Goal: Transaction & Acquisition: Book appointment/travel/reservation

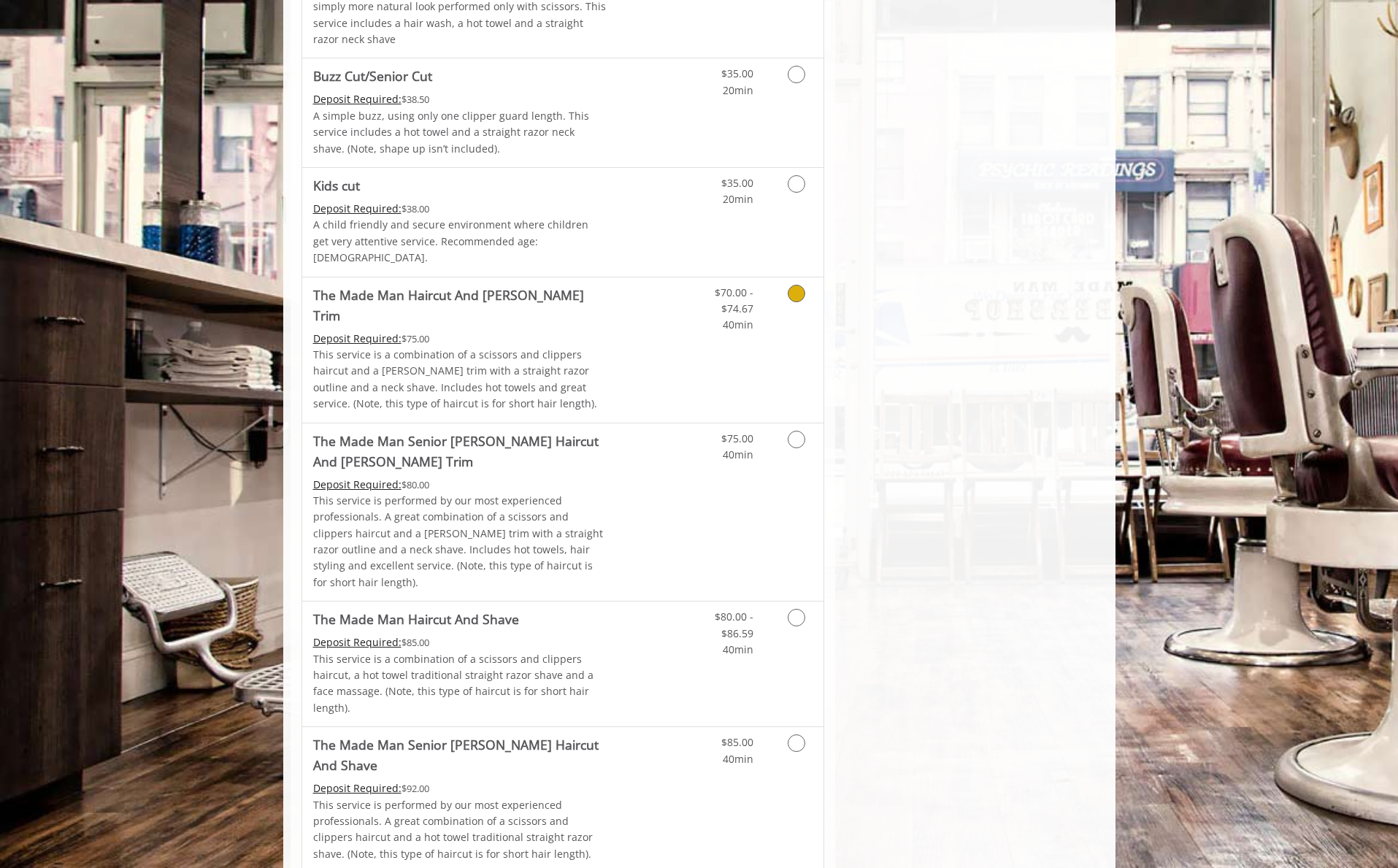
scroll to position [855, 0]
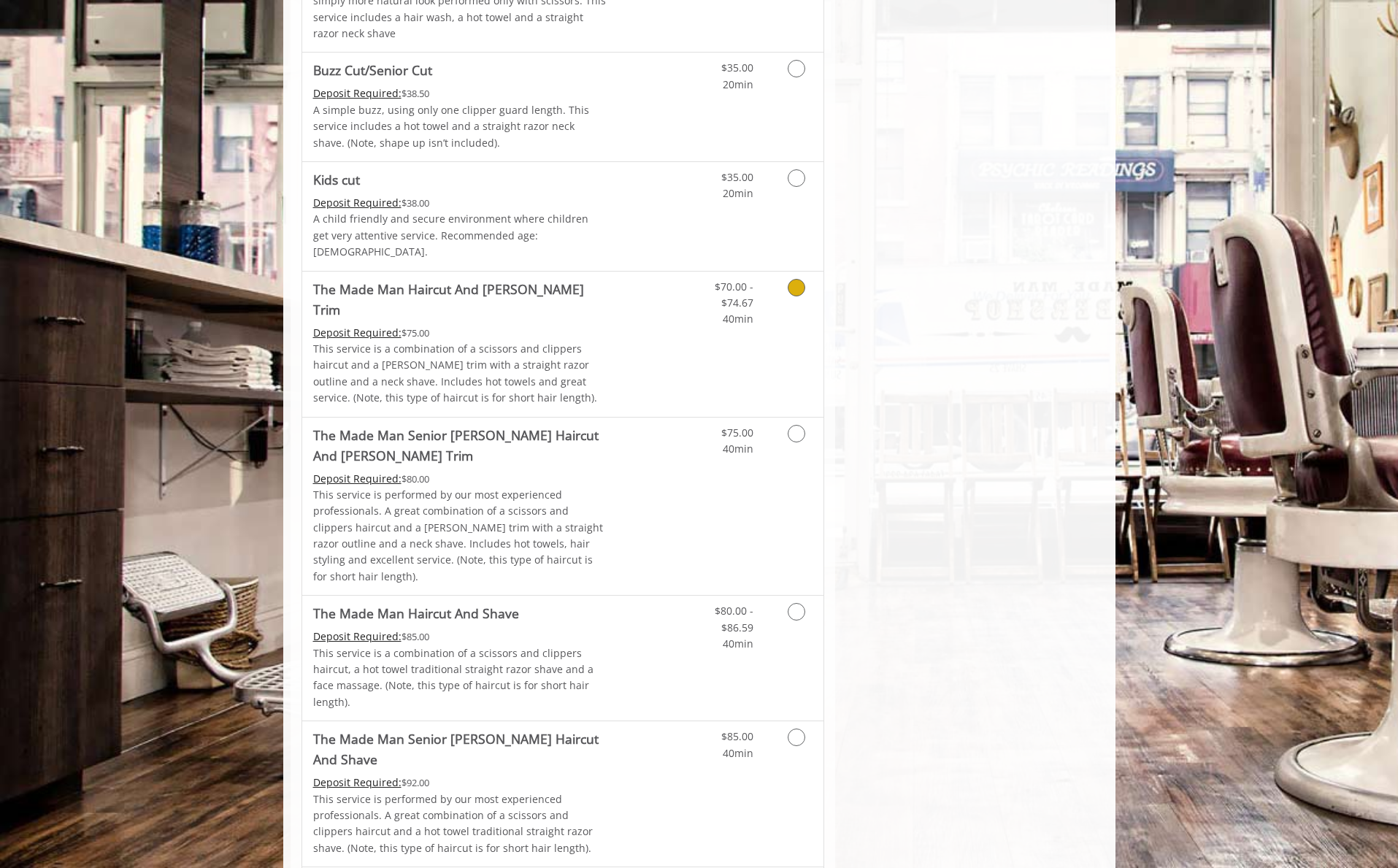
click at [800, 279] on icon "Grooming services" at bounding box center [796, 288] width 18 height 18
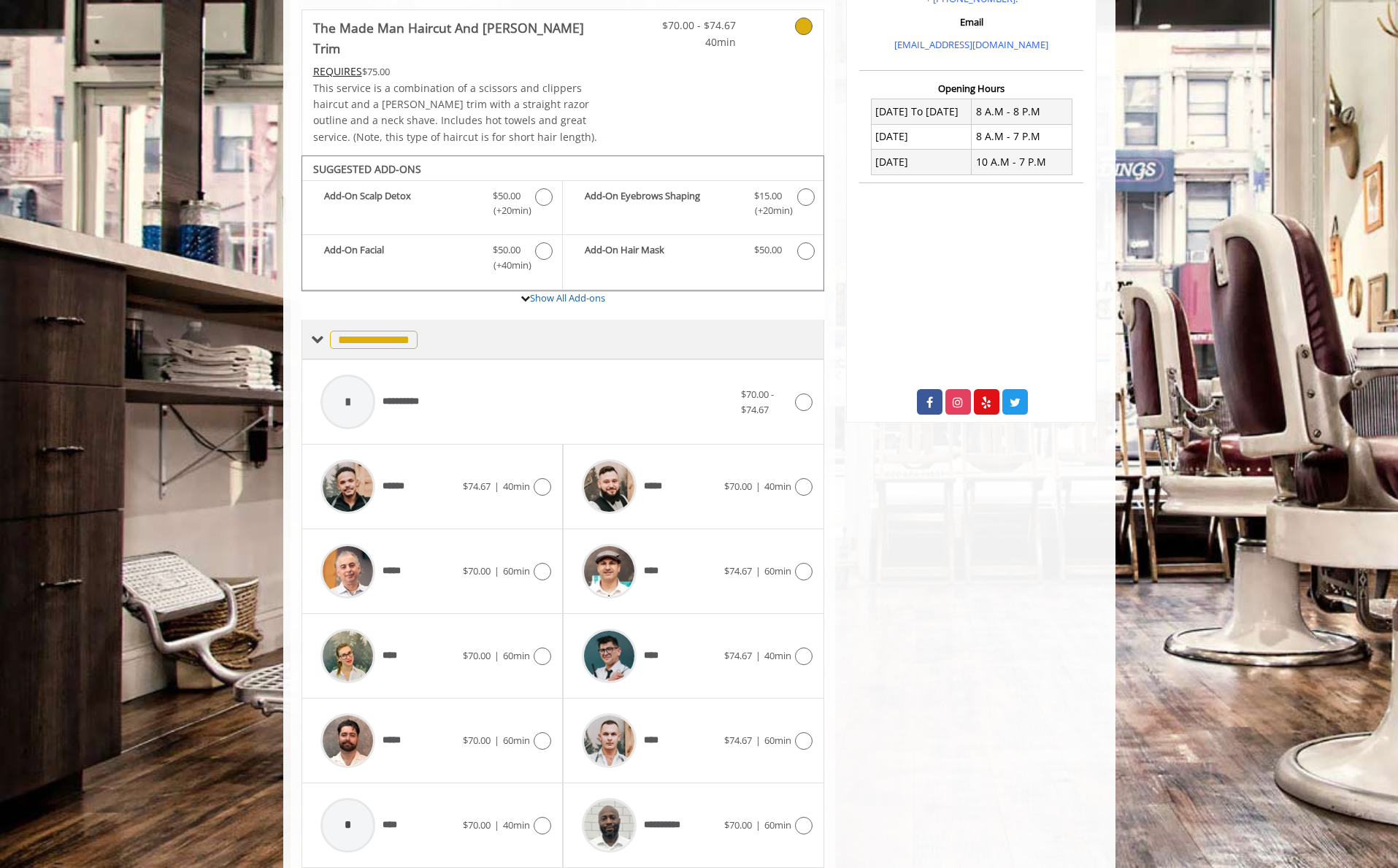
scroll to position [346, 0]
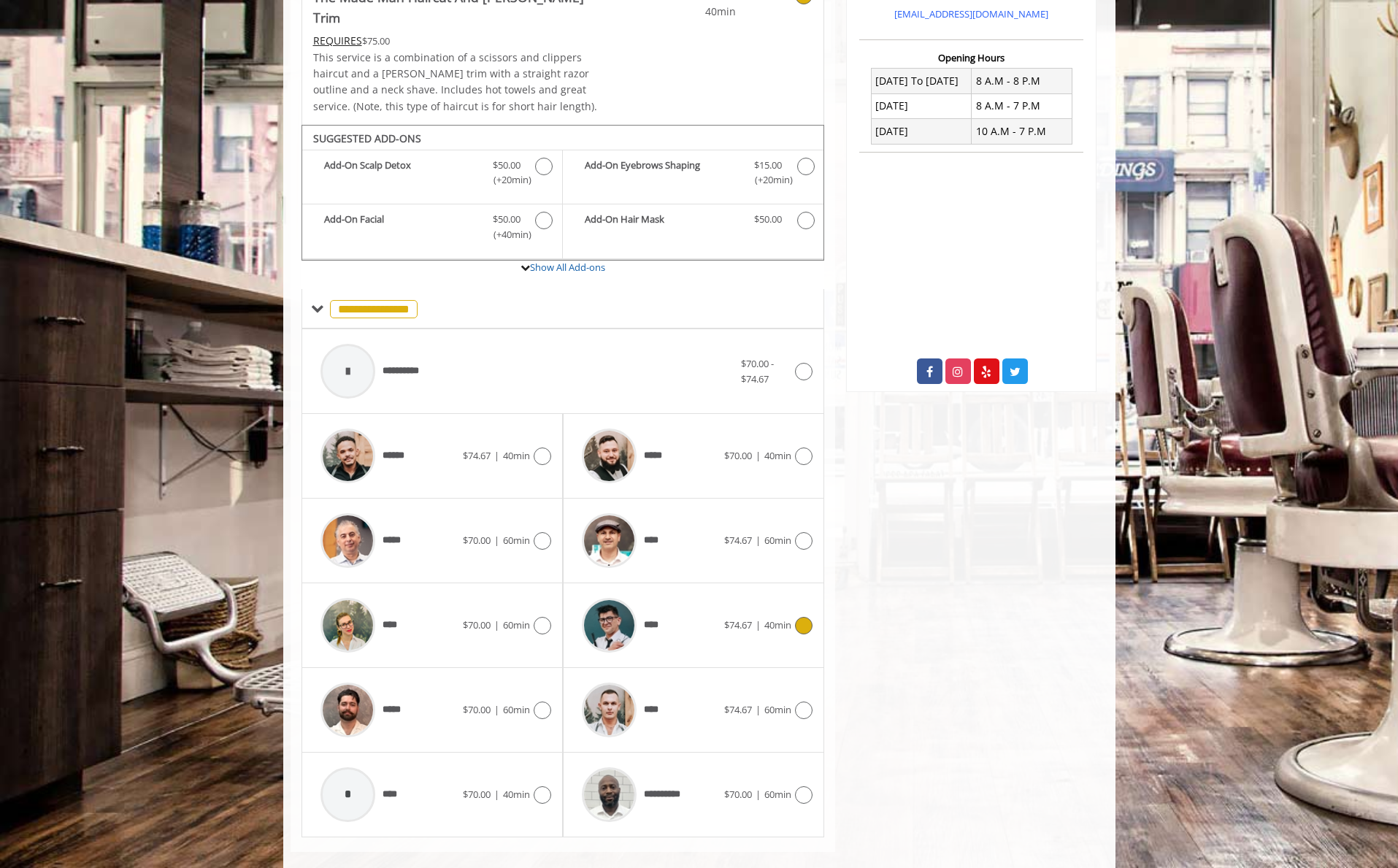
click at [803, 616] on icon at bounding box center [804, 625] width 18 height 18
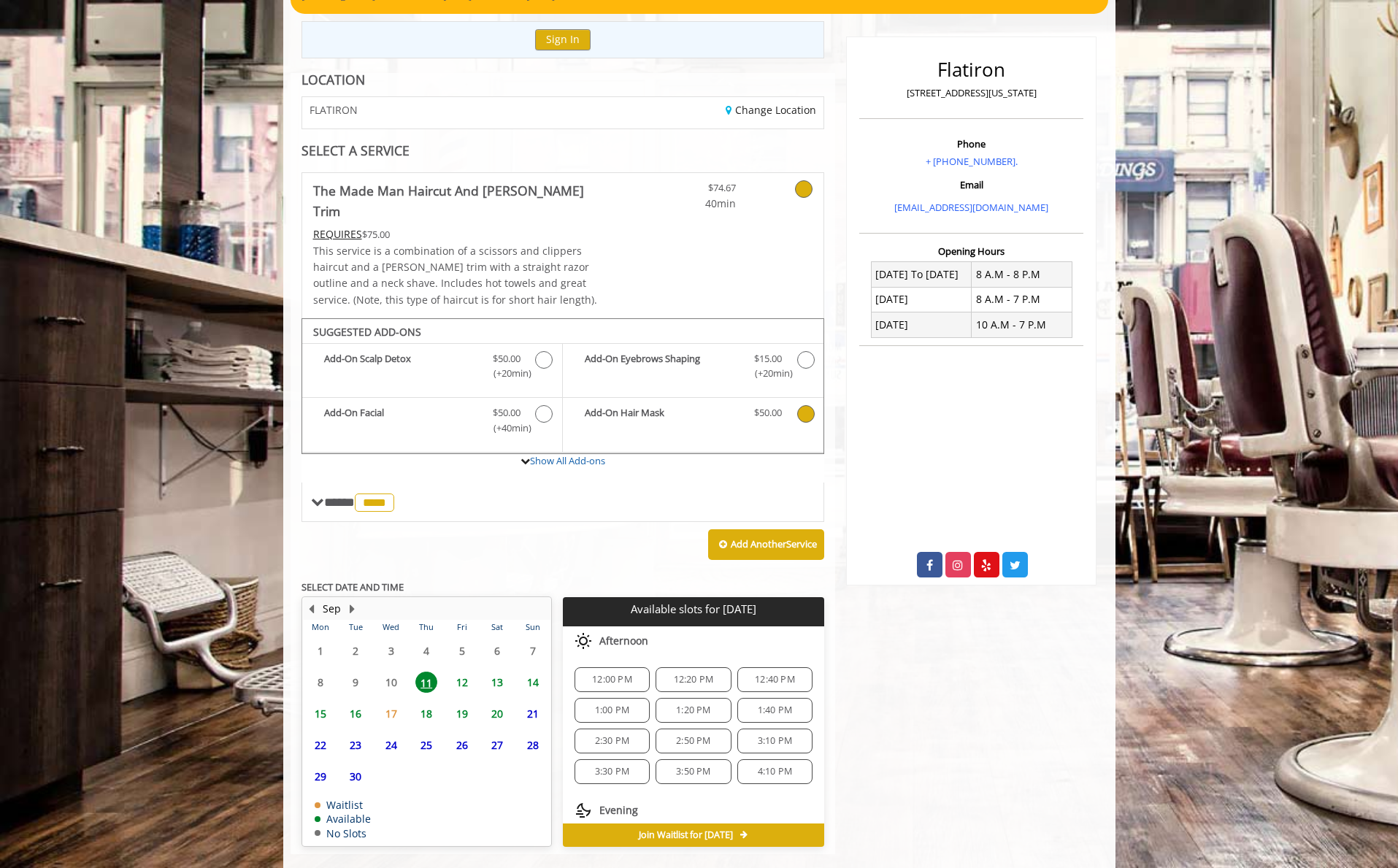
scroll to position [155, 0]
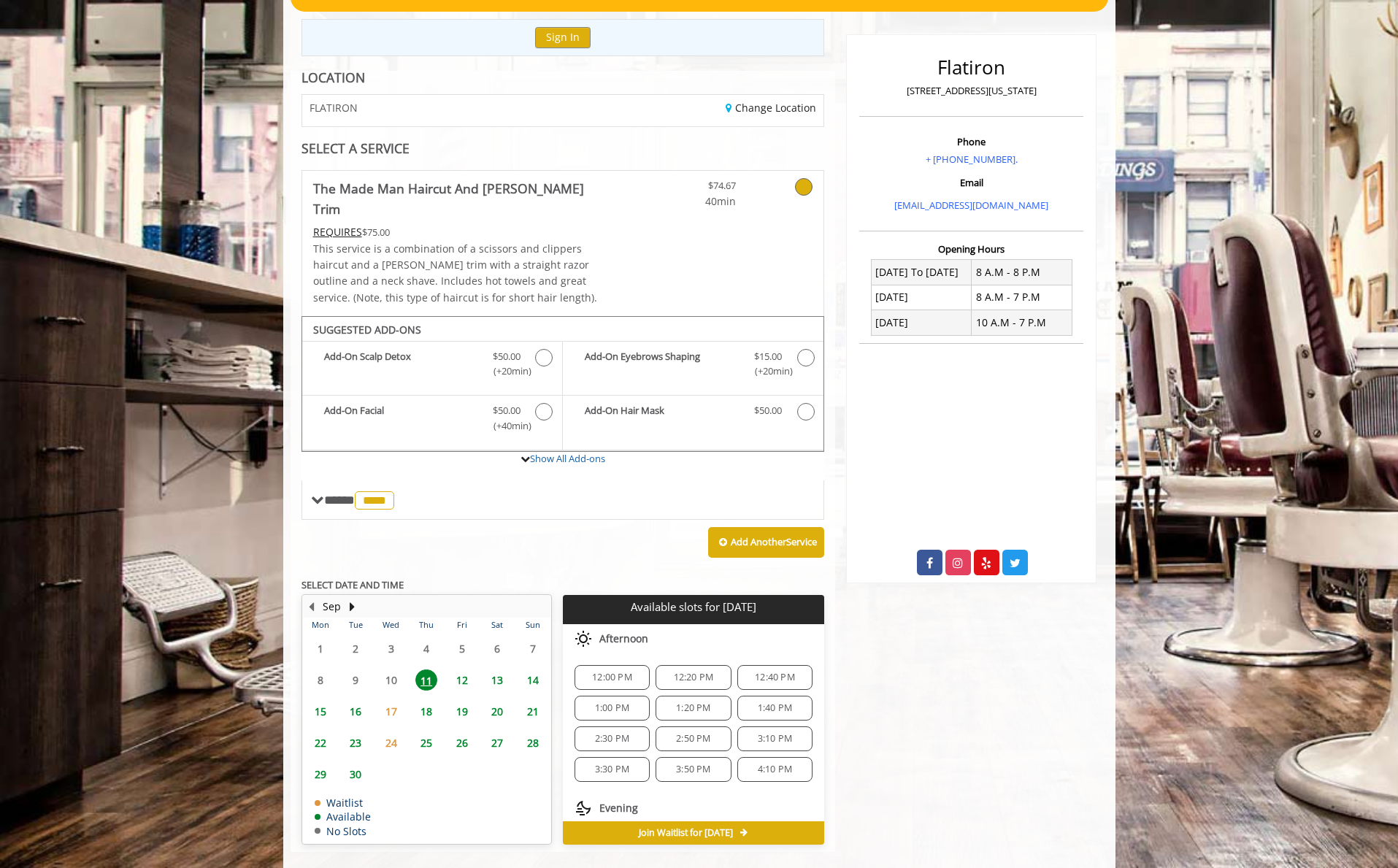
click at [617, 672] on span "12:00 PM" at bounding box center [612, 677] width 40 height 12
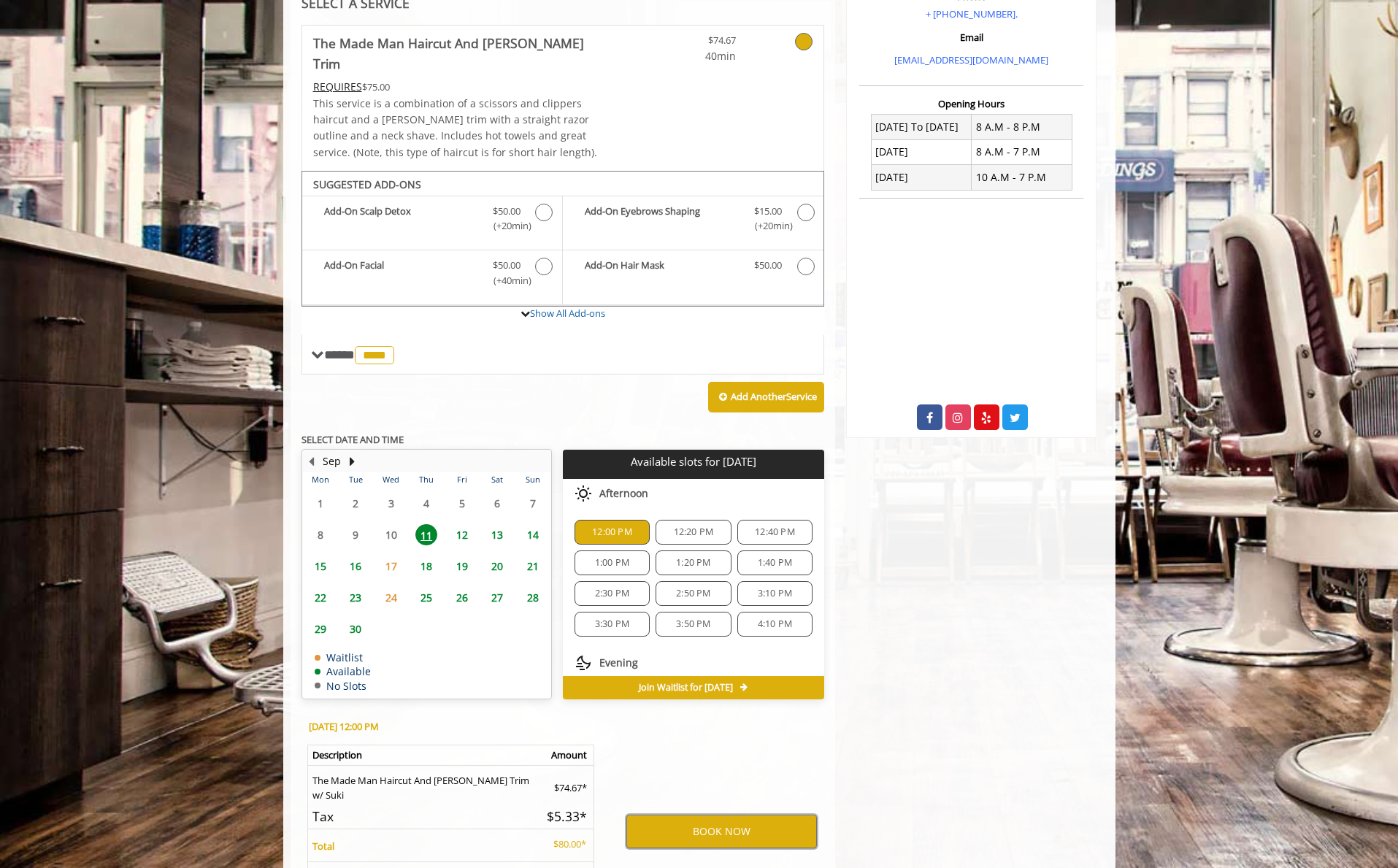
scroll to position [332, 0]
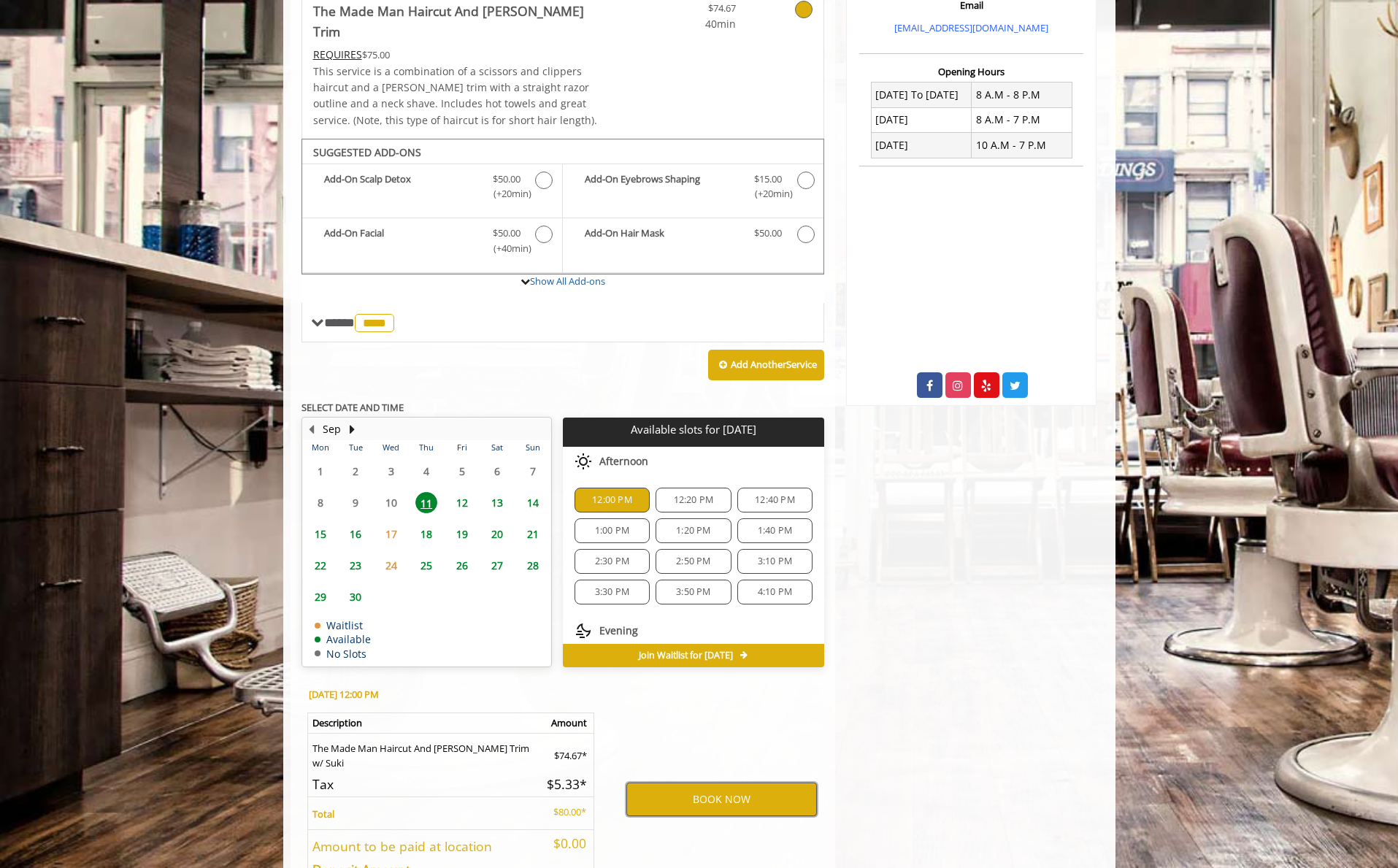
click at [715, 782] on button "BOOK NOW" at bounding box center [722, 799] width 190 height 34
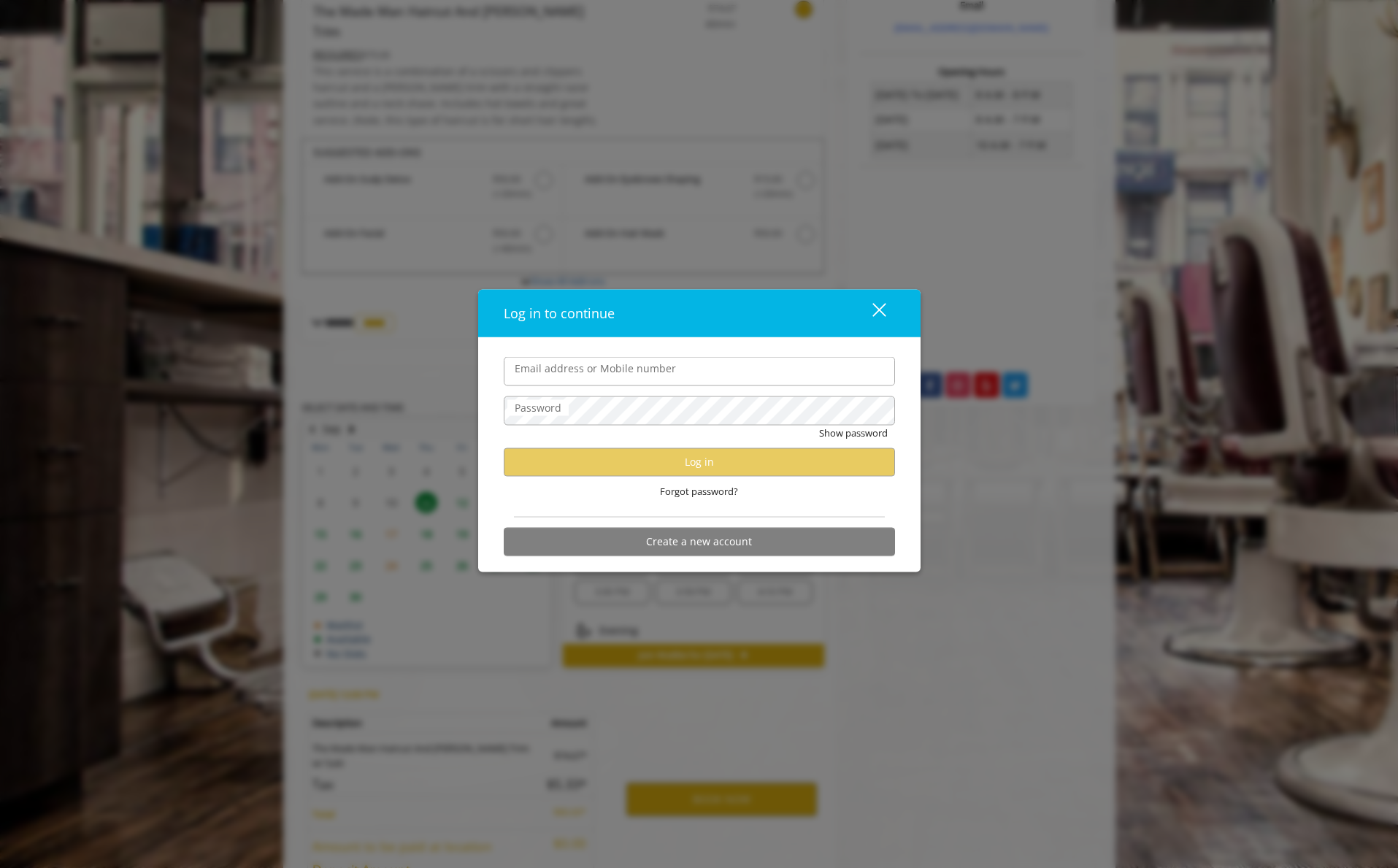
type input "**********"
click at [683, 538] on button "Create a new account" at bounding box center [699, 541] width 391 height 28
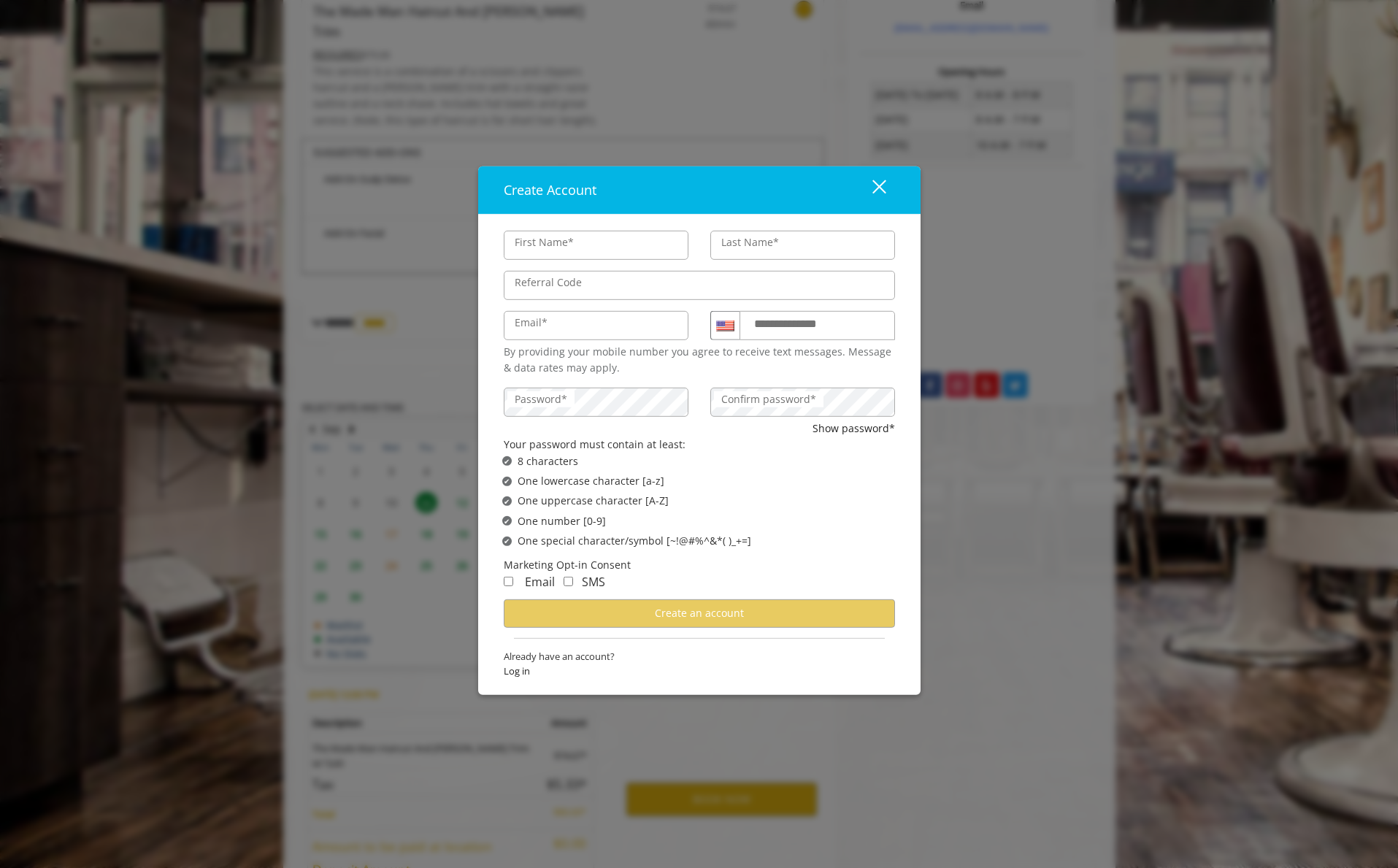
type input "*****"
type input "********"
type input "**********"
click at [560, 394] on label "Password*" at bounding box center [541, 399] width 67 height 16
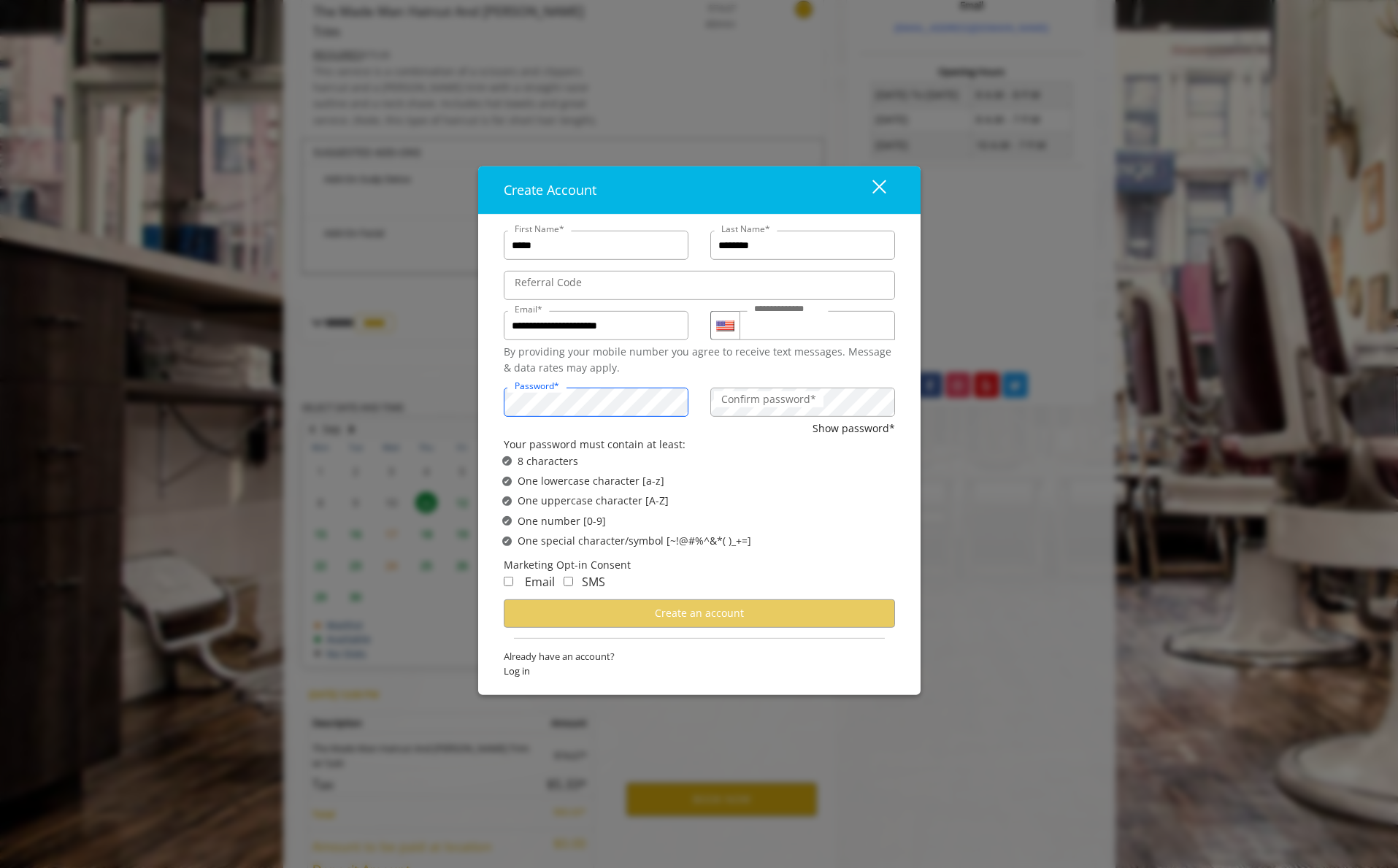
click at [493, 386] on div "Password*" at bounding box center [596, 400] width 206 height 40
click at [808, 402] on label "Confirm password*" at bounding box center [768, 399] width 110 height 16
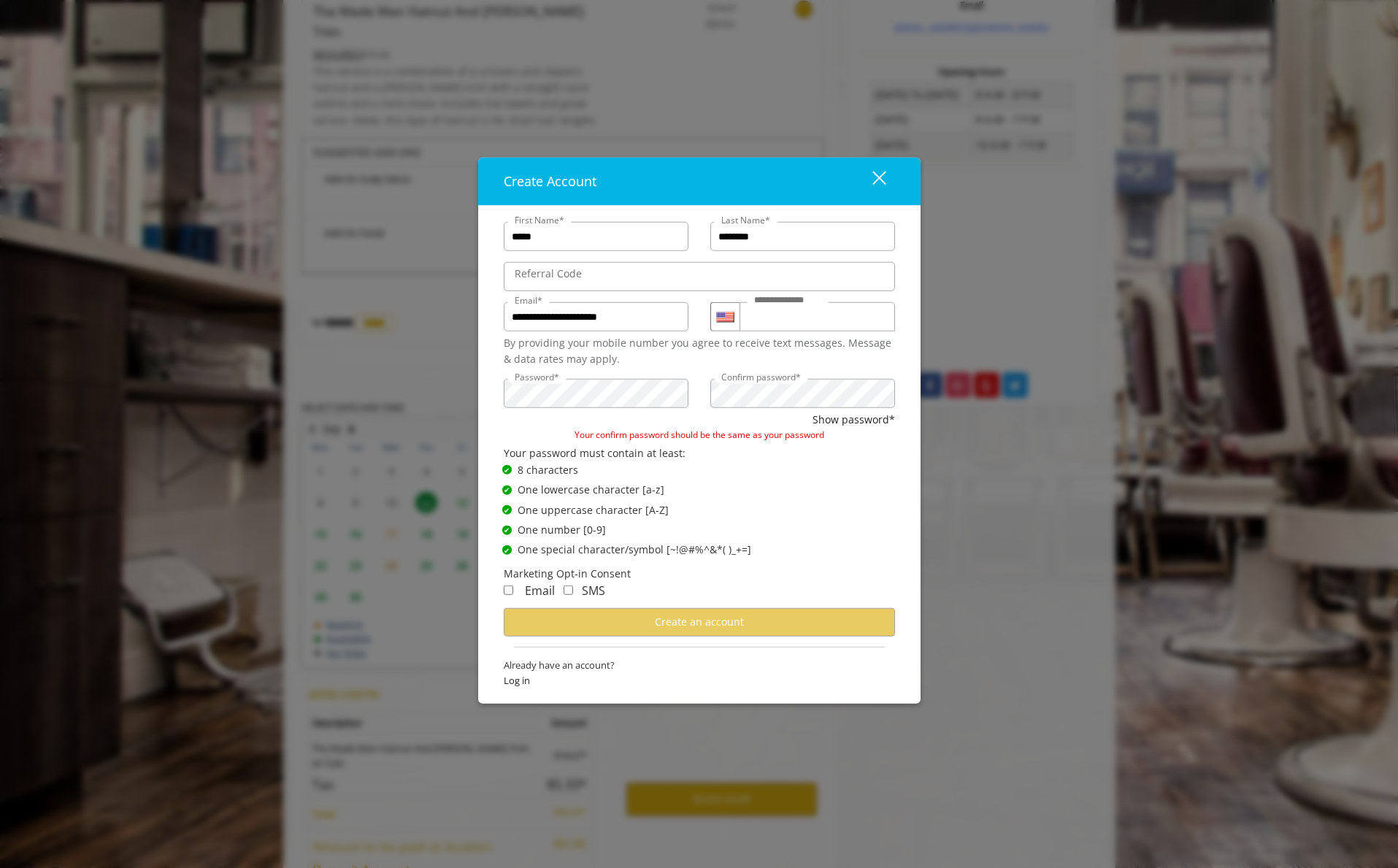
click at [860, 462] on div "✔ Password Satisfies 8 characters" at bounding box center [704, 470] width 403 height 16
click at [683, 383] on div "Password* Confirm password*" at bounding box center [699, 391] width 413 height 40
click at [502, 375] on div "Password*" at bounding box center [596, 391] width 206 height 40
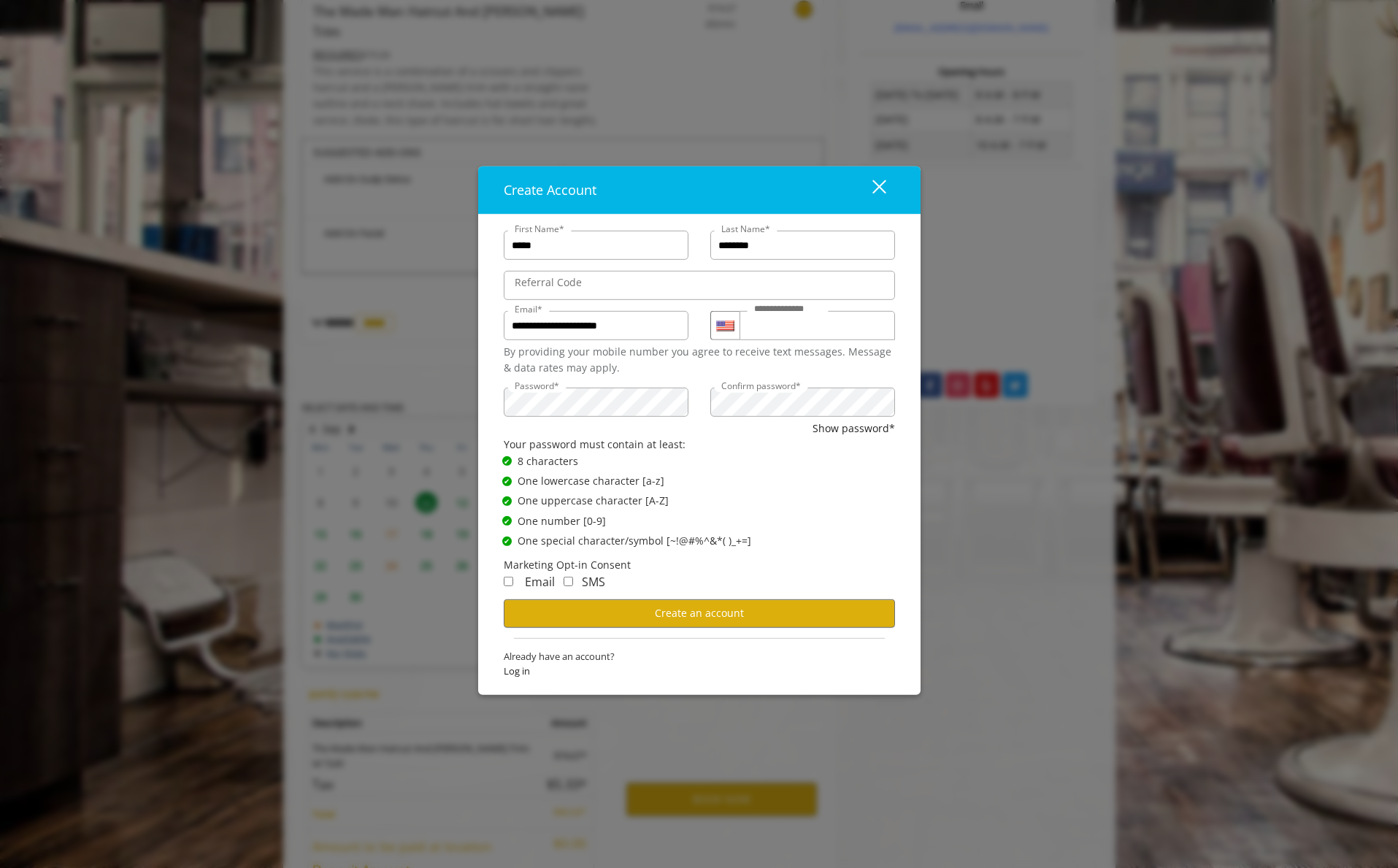
click at [765, 491] on ul "✔ Password Satisfies 8 characters ✔ Password Satisfies One lowercase character …" at bounding box center [689, 501] width 411 height 97
click at [701, 615] on span "Create an account" at bounding box center [699, 613] width 89 height 14
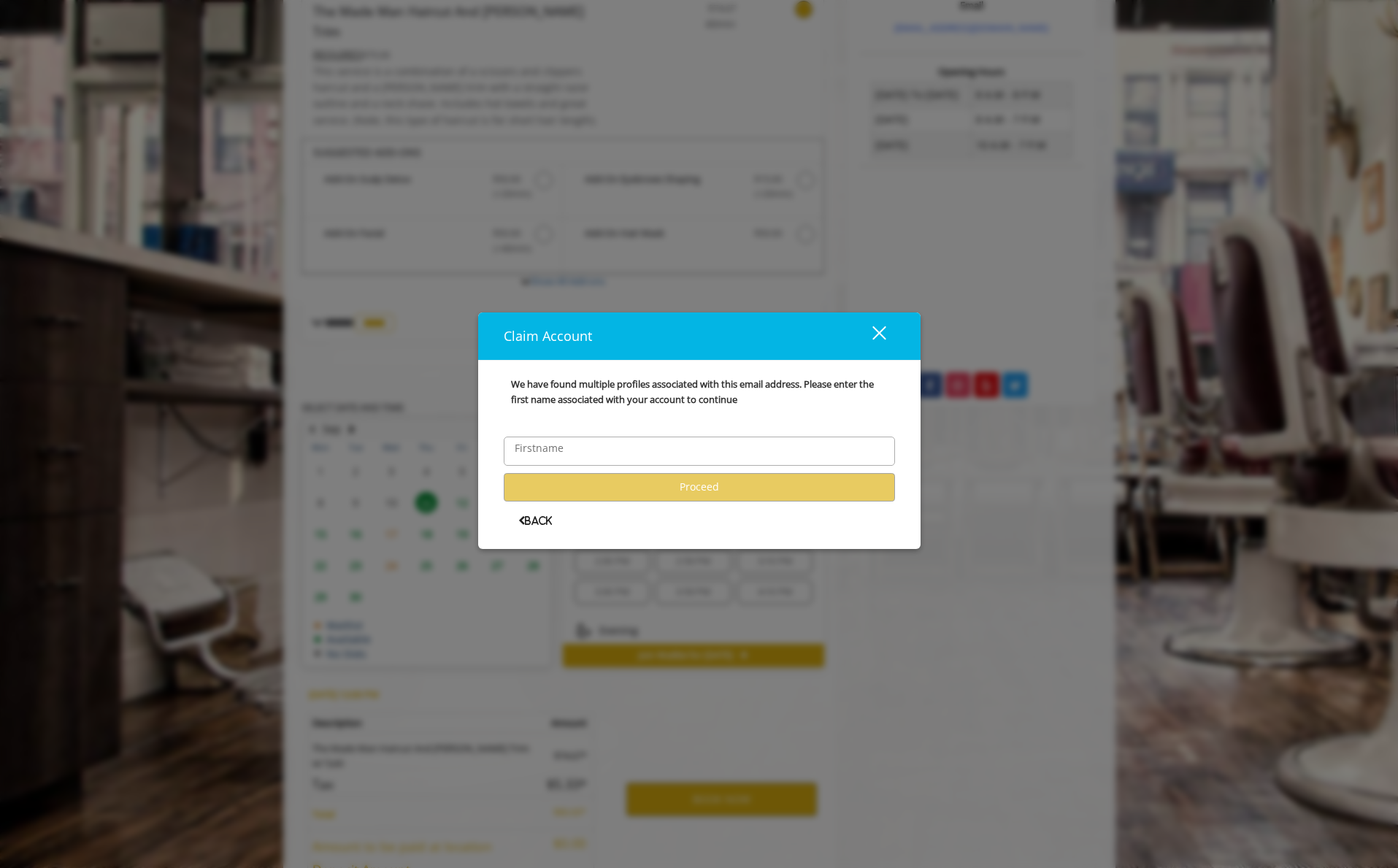
click at [564, 450] on label "Firstname" at bounding box center [539, 448] width 64 height 16
click at [564, 450] on input "Firstname" at bounding box center [699, 451] width 391 height 29
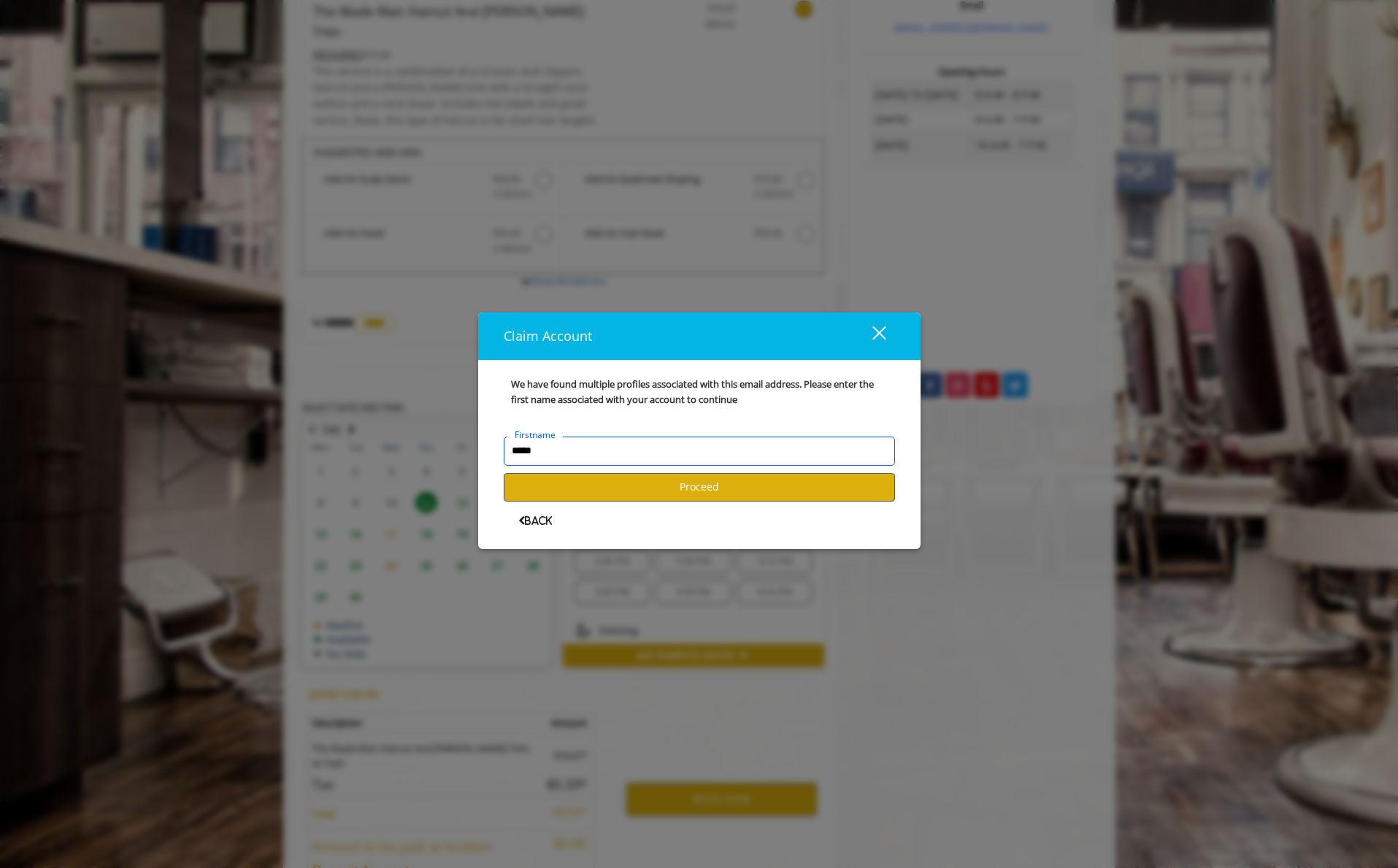
type input "*****"
click at [665, 494] on button "Proceed" at bounding box center [699, 487] width 391 height 28
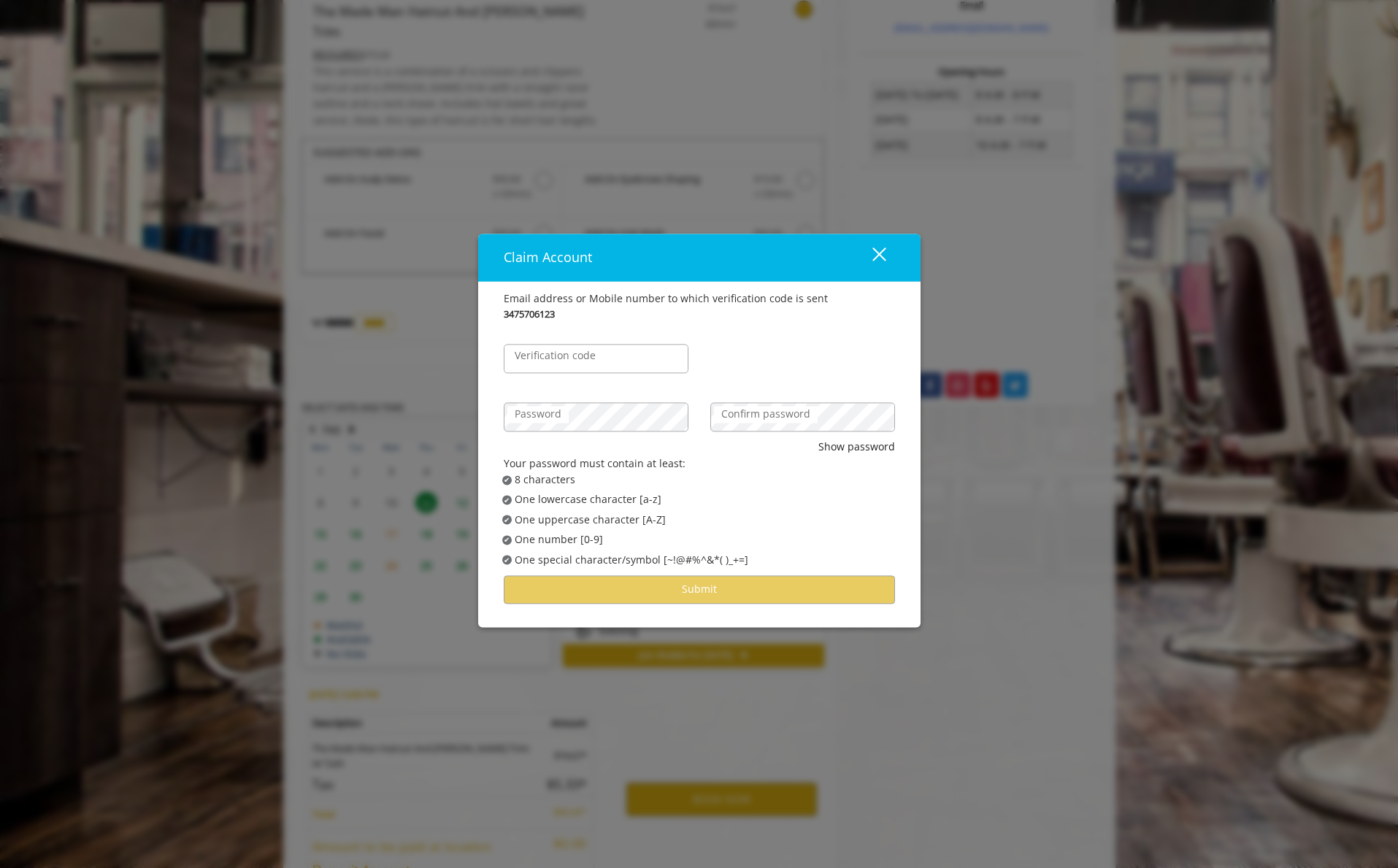
click at [566, 363] on label "Verification code" at bounding box center [555, 356] width 96 height 16
click at [566, 363] on input "Verification code" at bounding box center [596, 359] width 185 height 29
click at [552, 359] on input "Verification code" at bounding box center [596, 359] width 185 height 29
type input "******"
click at [558, 416] on label "Password" at bounding box center [538, 414] width 61 height 16
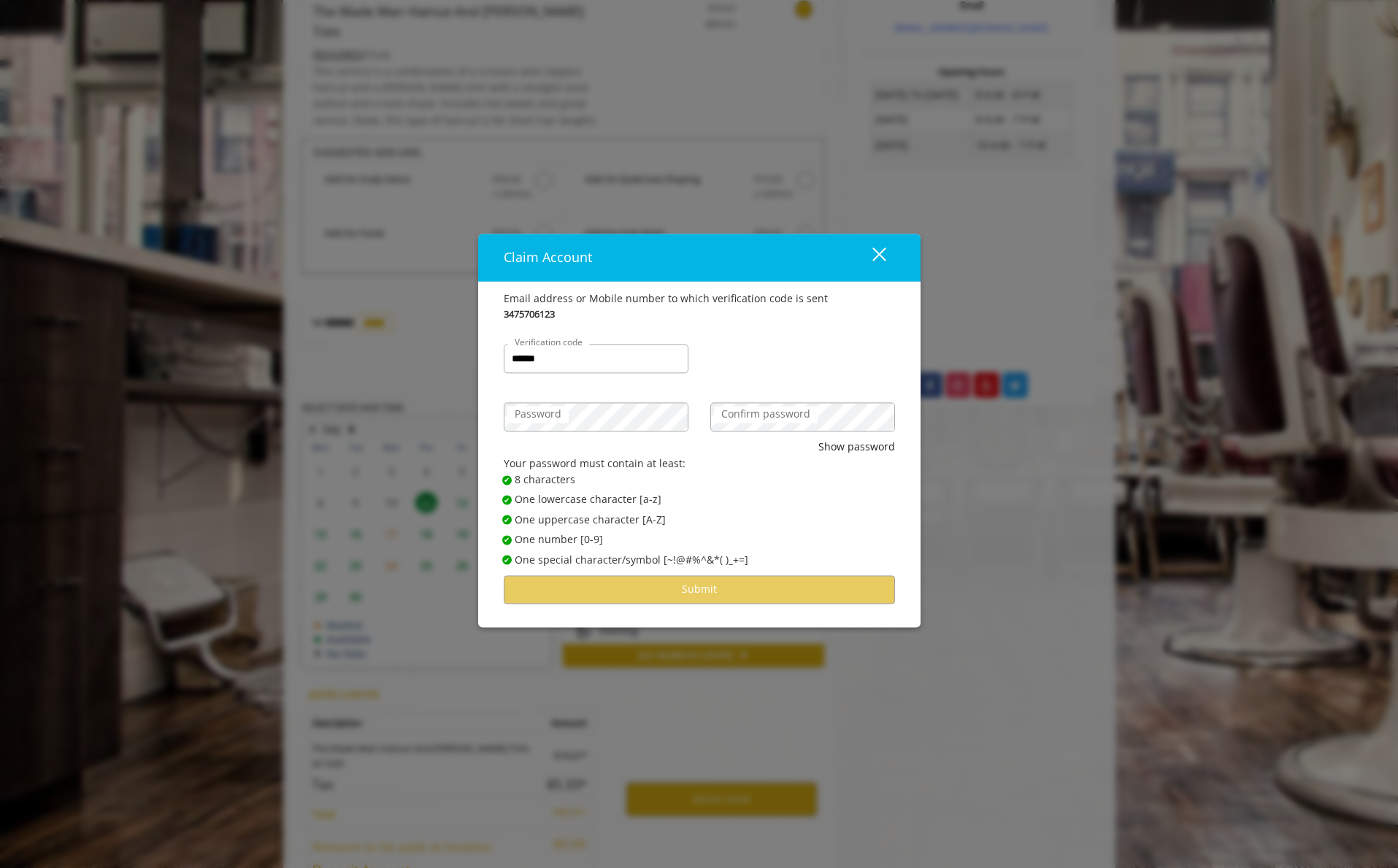
click at [752, 419] on label "Confirm password" at bounding box center [765, 414] width 104 height 16
click at [705, 582] on button "Submit" at bounding box center [699, 589] width 391 height 28
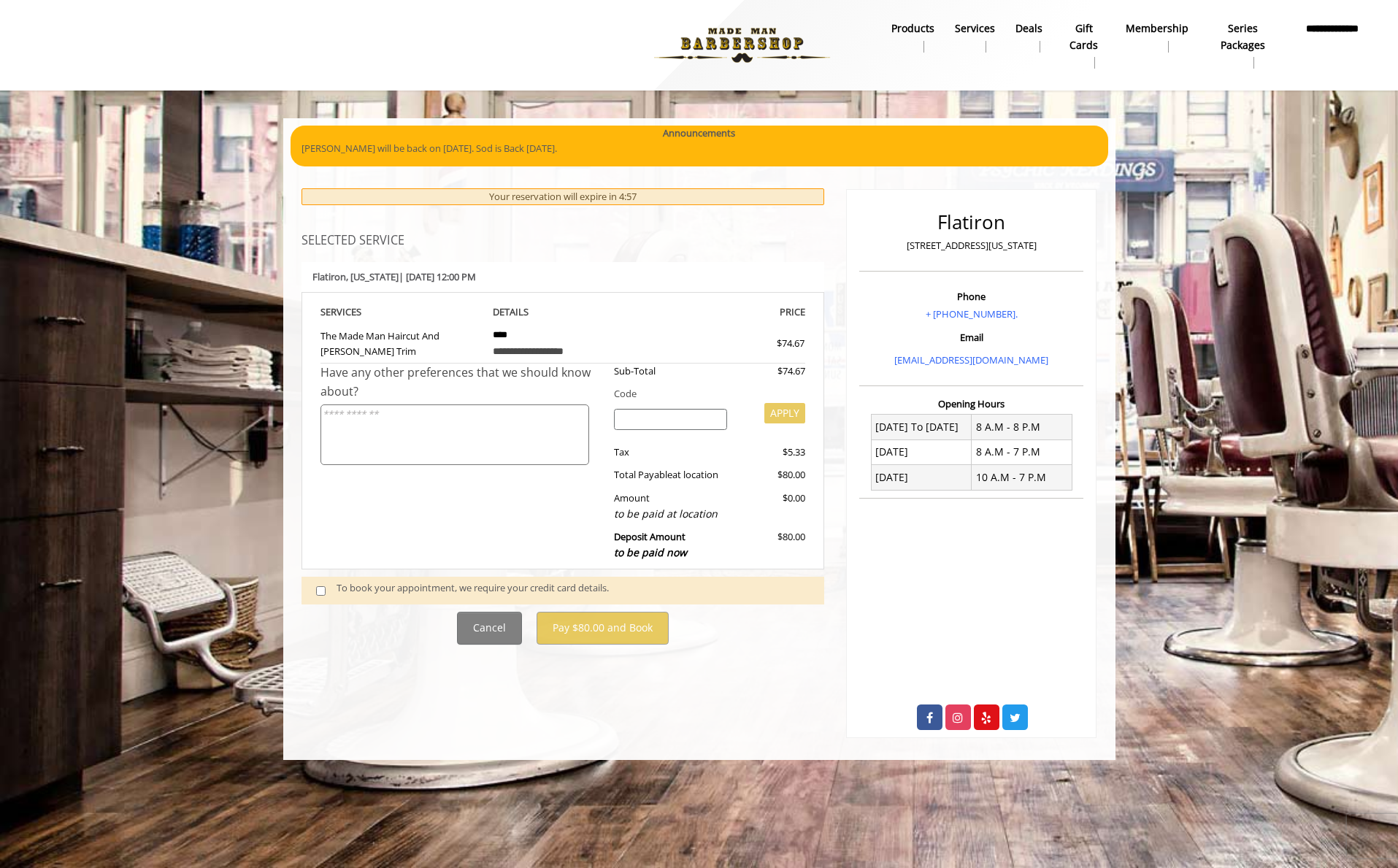
click at [475, 432] on textarea at bounding box center [455, 434] width 268 height 61
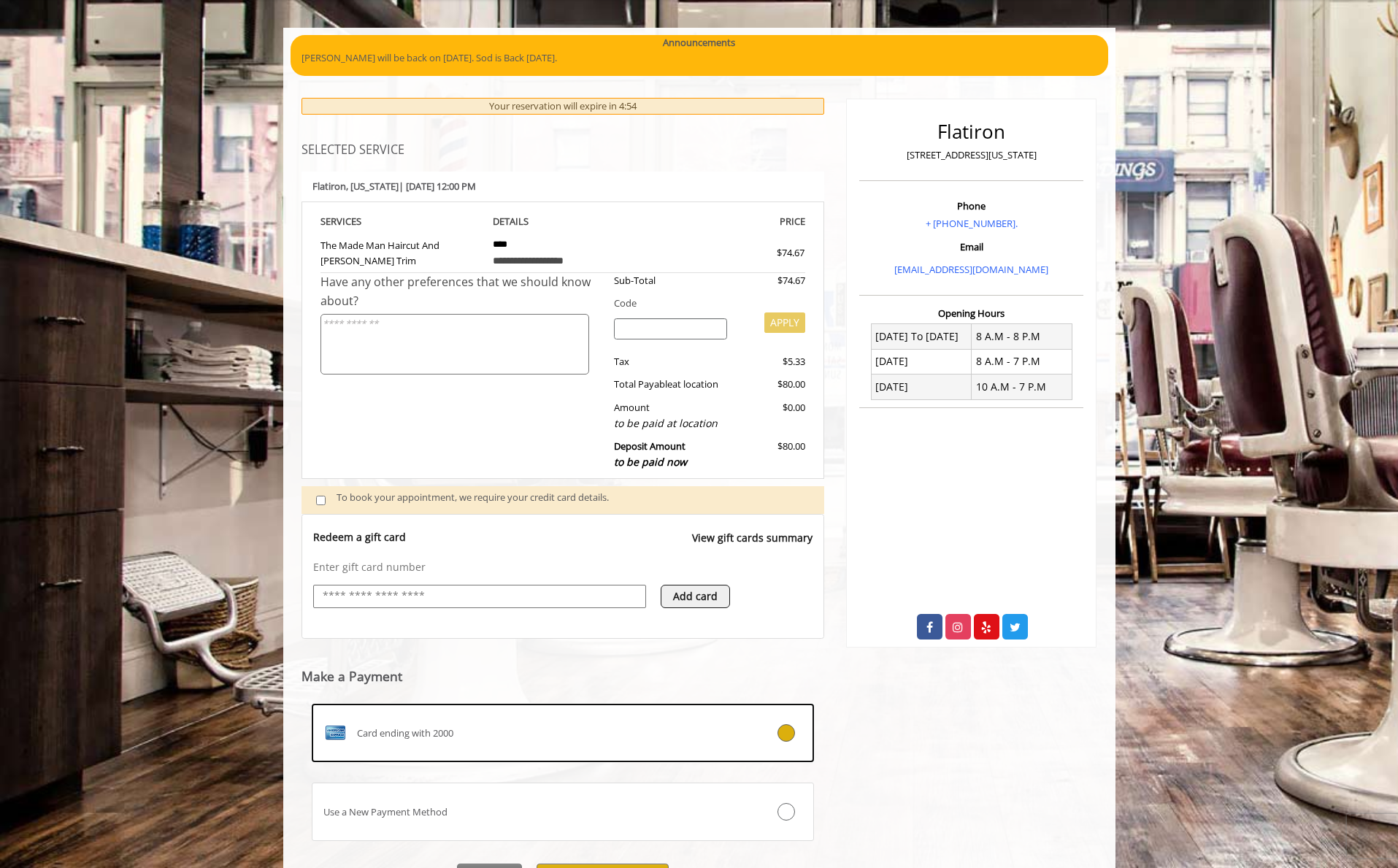
scroll to position [130, 0]
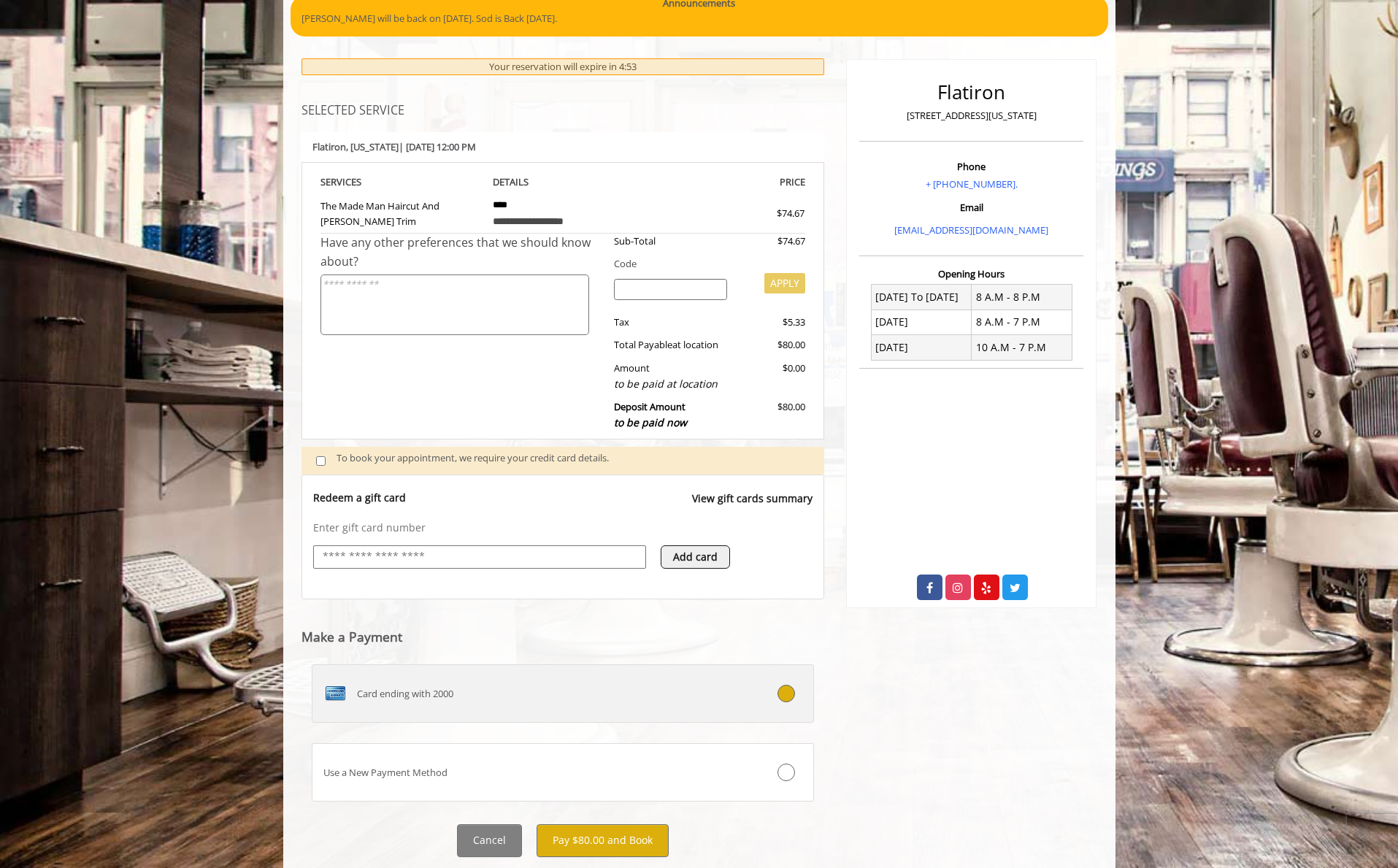
click at [470, 694] on div "Card ending with 2000" at bounding box center [521, 693] width 417 height 23
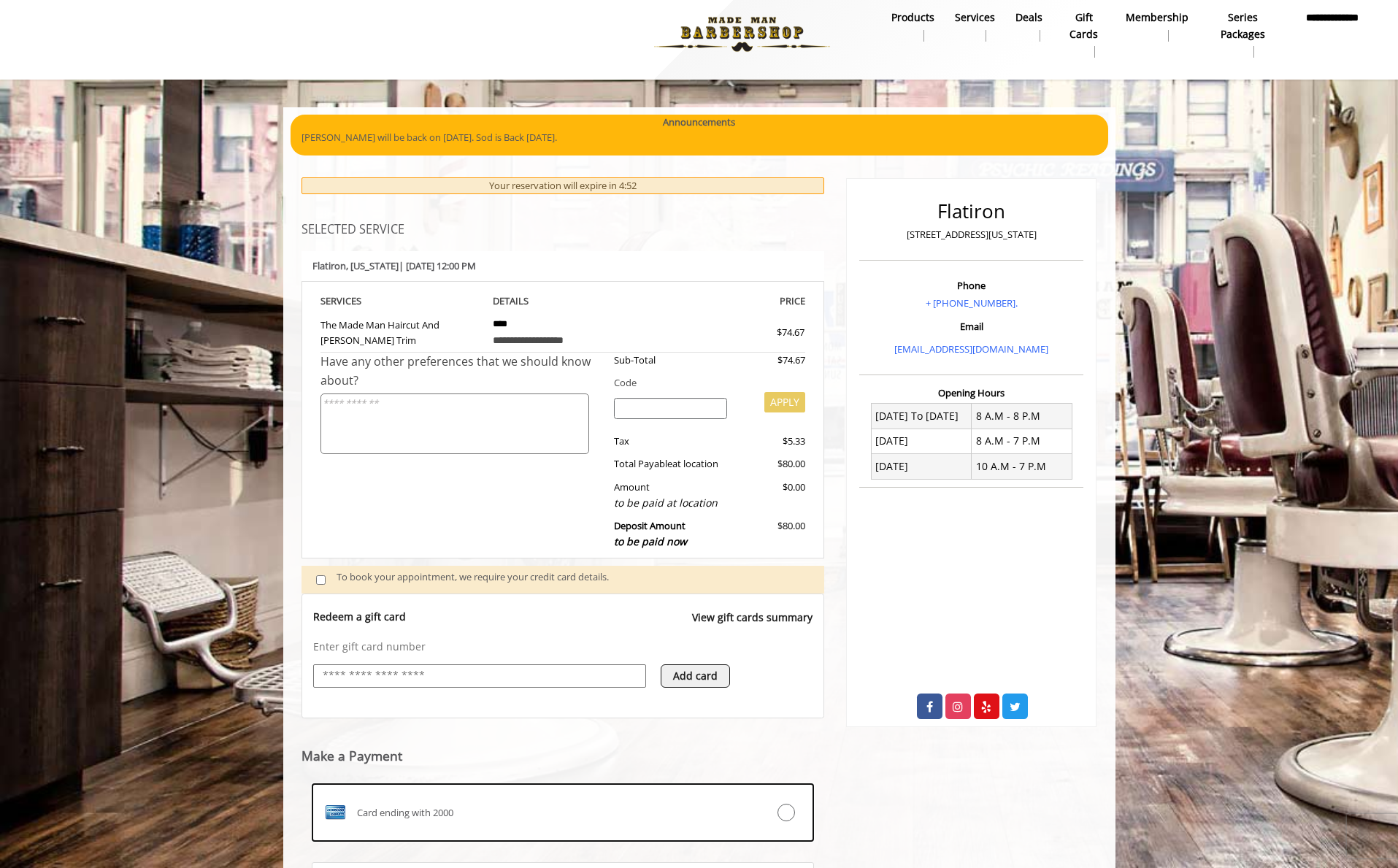
scroll to position [170, 0]
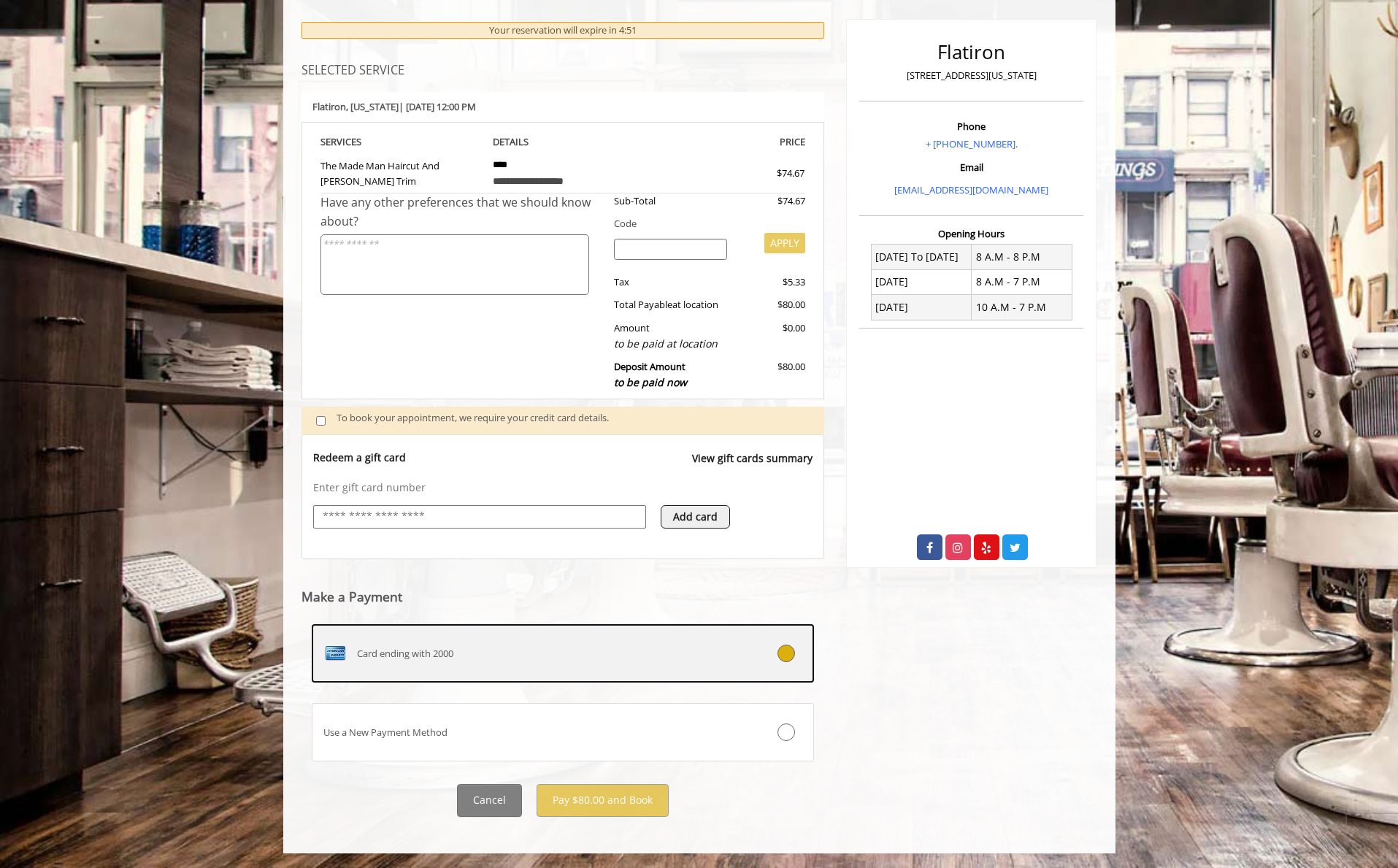
click at [785, 652] on icon at bounding box center [786, 653] width 18 height 18
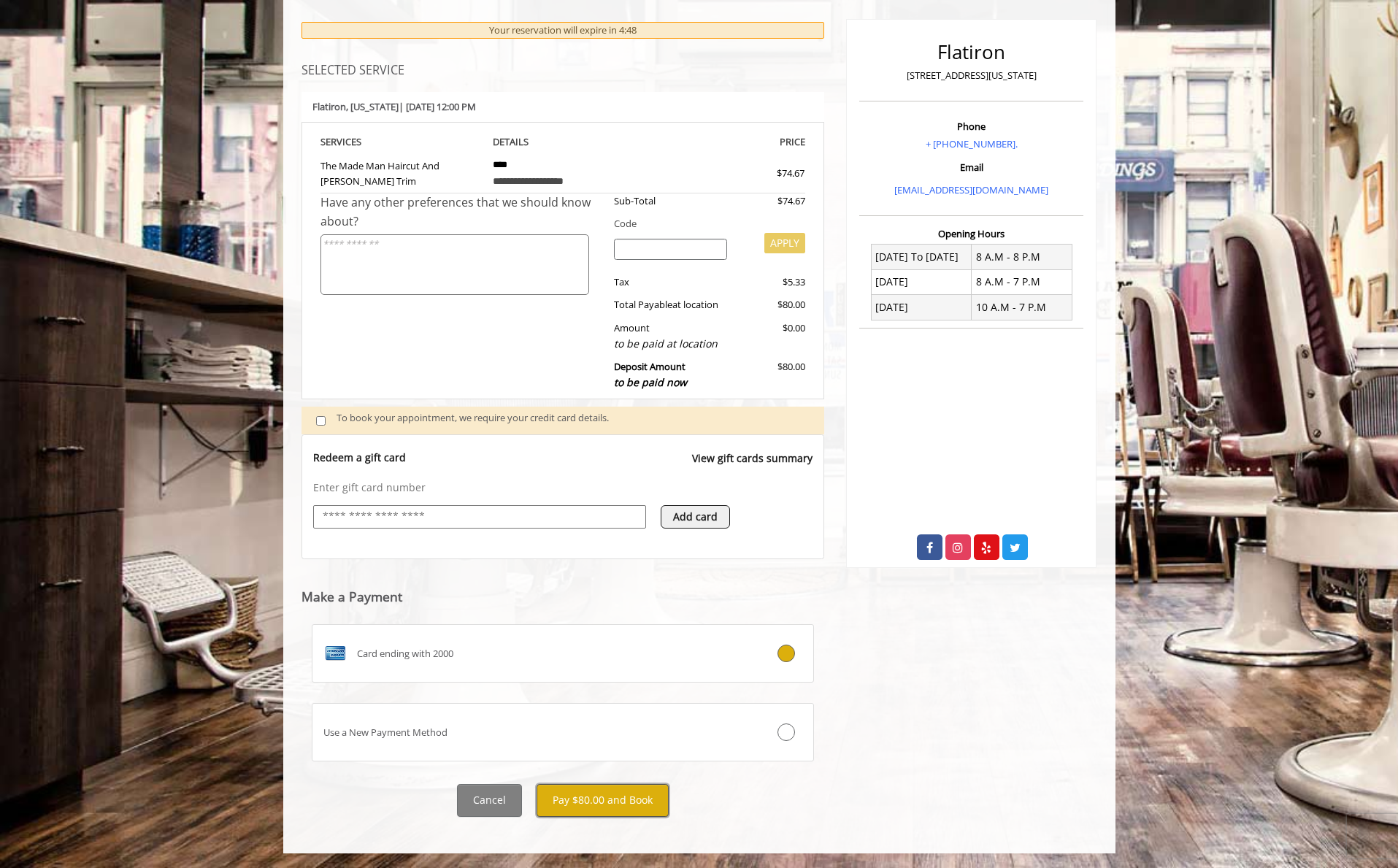
click at [590, 798] on button "Pay $80.00 and Book" at bounding box center [603, 800] width 132 height 33
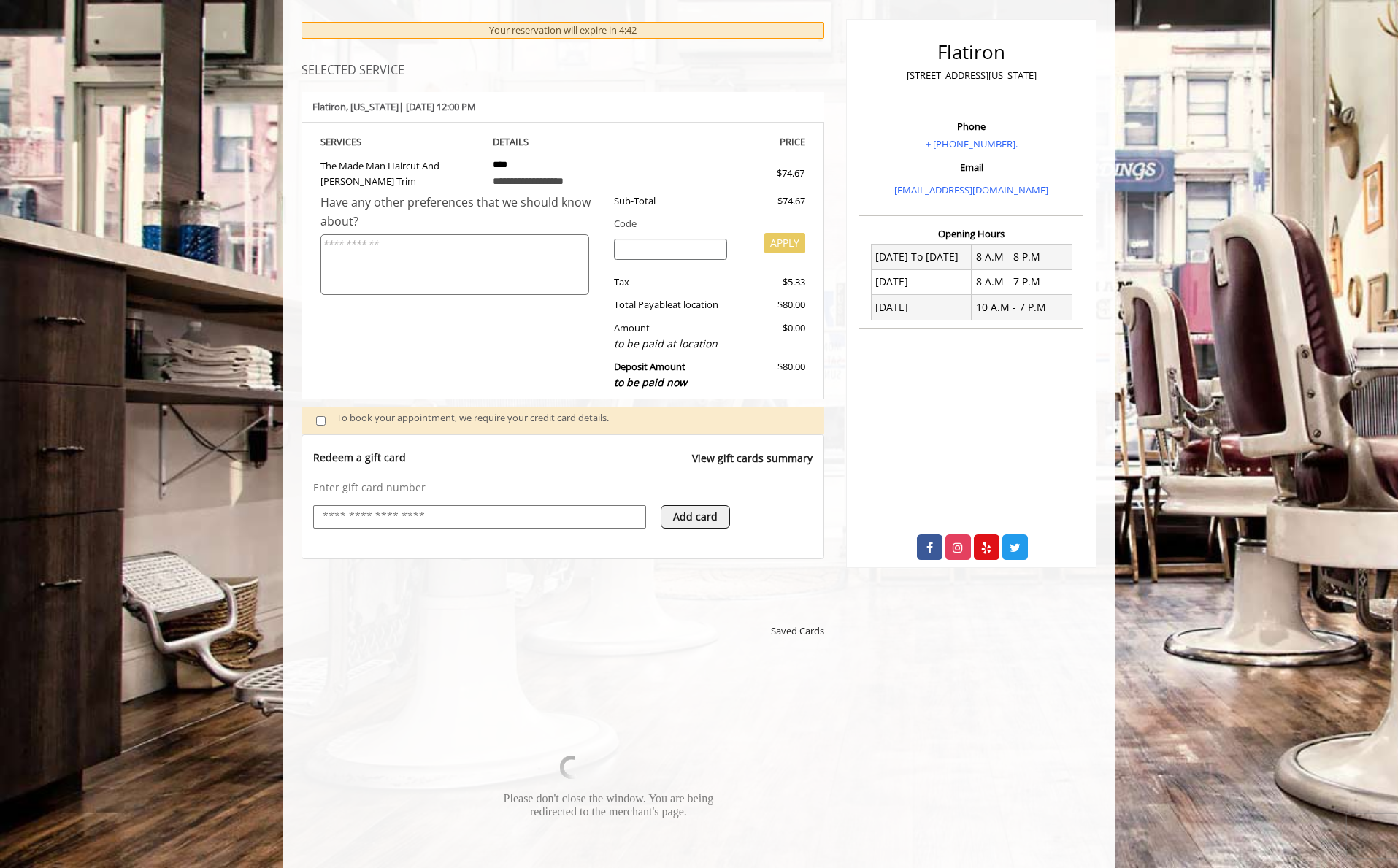
scroll to position [169, 0]
